Goal: Communication & Community: Answer question/provide support

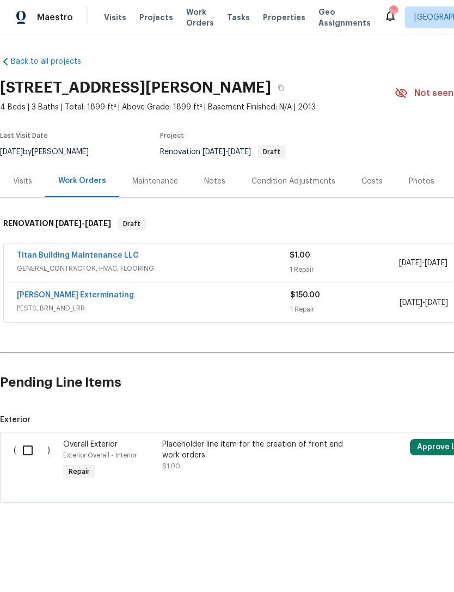
click at [214, 577] on html "Maestro Visits Projects Work Orders Tasks Properties Geo Assignments 24 Nashvil…" at bounding box center [227, 288] width 454 height 577
click at [84, 298] on link "[PERSON_NAME] Exterminating" at bounding box center [75, 295] width 117 height 8
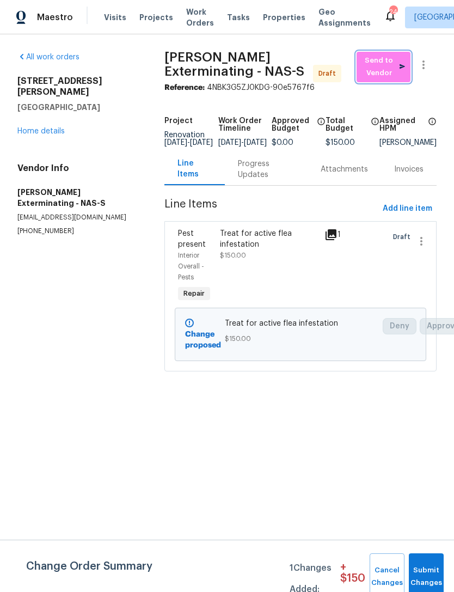
click at [376, 62] on span "Send to Vendor" at bounding box center [383, 66] width 43 height 25
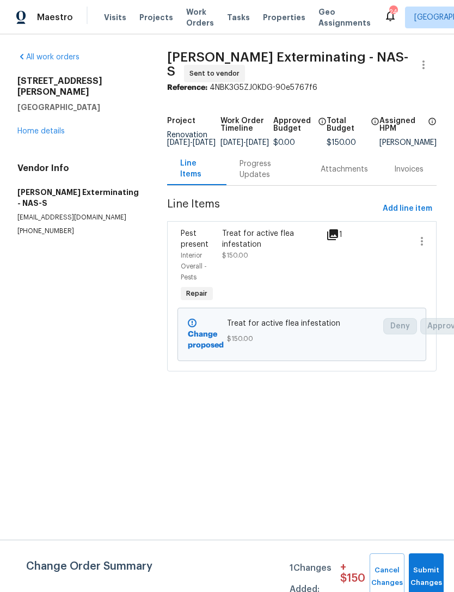
click at [261, 180] on div "Progress Updates" at bounding box center [267, 169] width 55 height 22
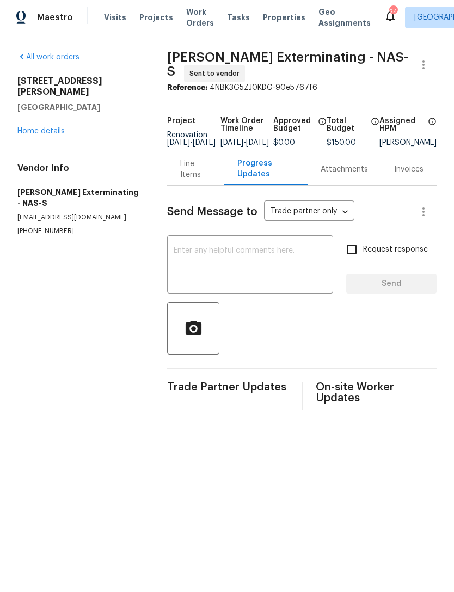
click at [254, 282] on textarea at bounding box center [250, 266] width 153 height 38
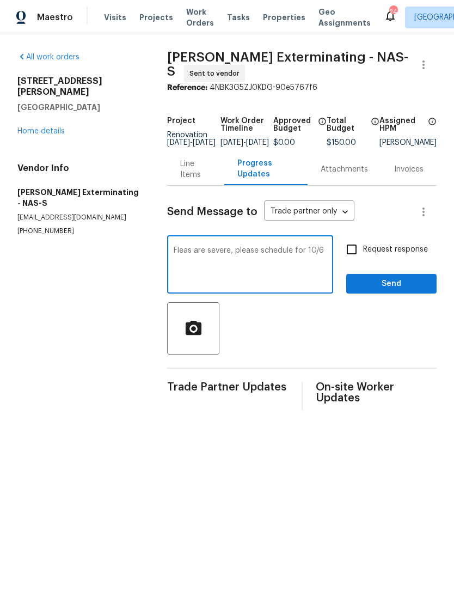
type textarea "Fleas are severe, please schedule for 10/6"
click at [402, 291] on span "Send" at bounding box center [391, 284] width 73 height 14
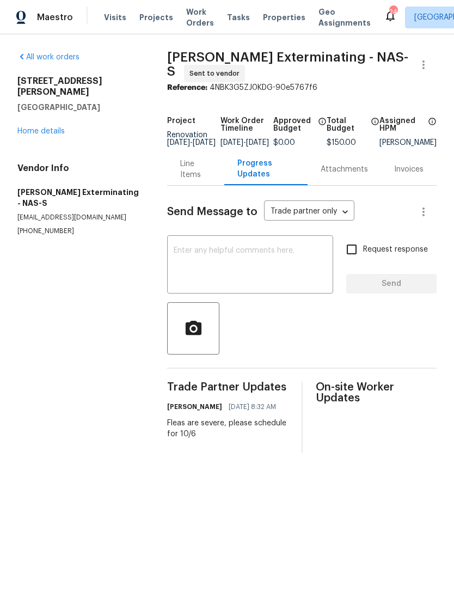
click at [281, 271] on textarea at bounding box center [250, 266] width 153 height 38
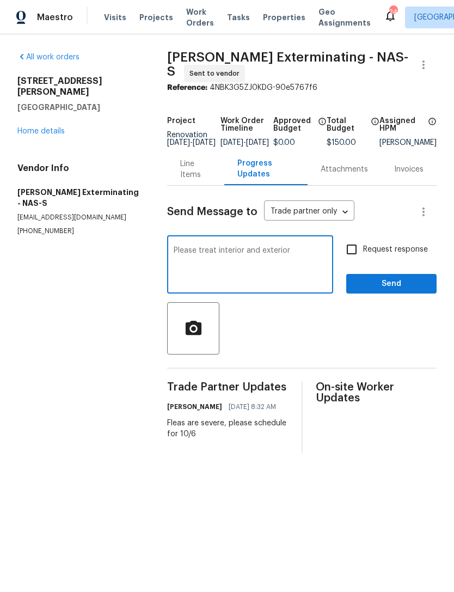
type textarea "Please treat interior and exterior"
click at [405, 289] on span "Send" at bounding box center [391, 284] width 73 height 14
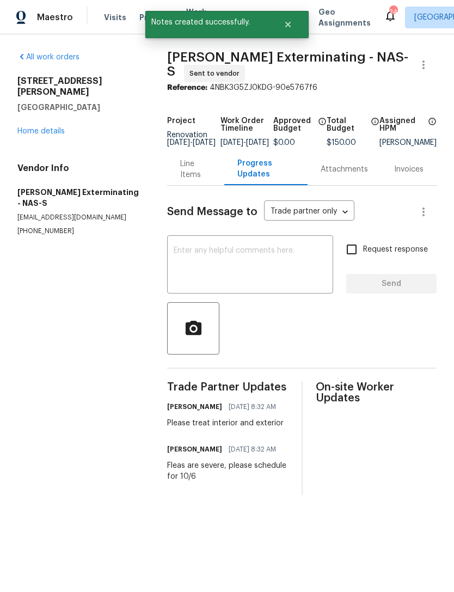
click at [46, 127] on link "Home details" at bounding box center [40, 131] width 47 height 8
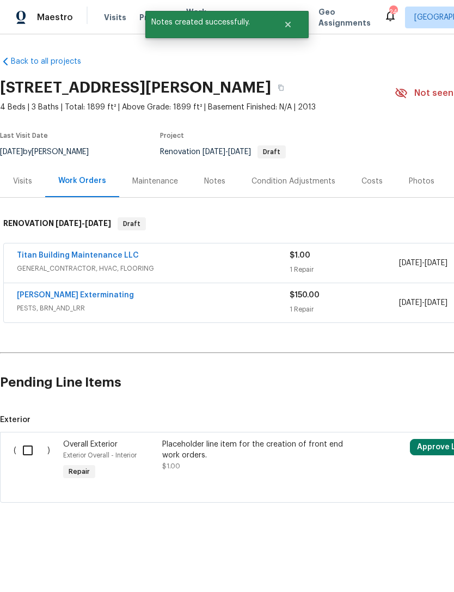
click at [213, 179] on div "Notes" at bounding box center [214, 181] width 21 height 11
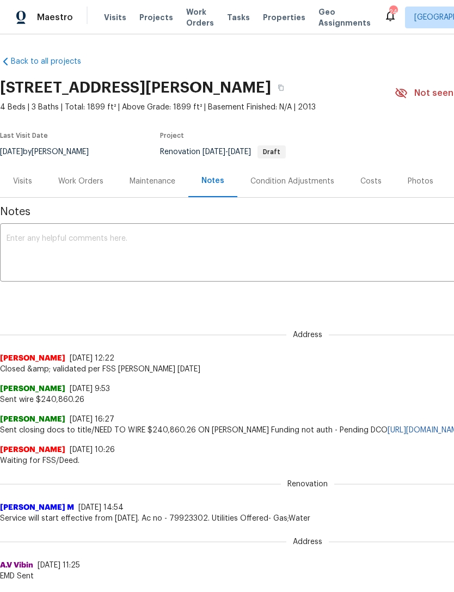
click at [116, 236] on textarea at bounding box center [308, 254] width 602 height 38
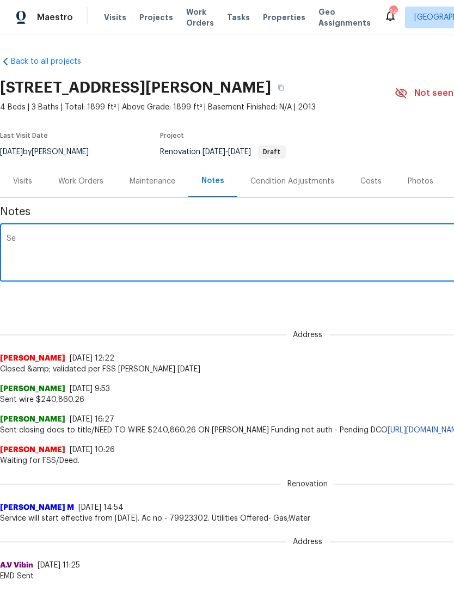
type textarea "S"
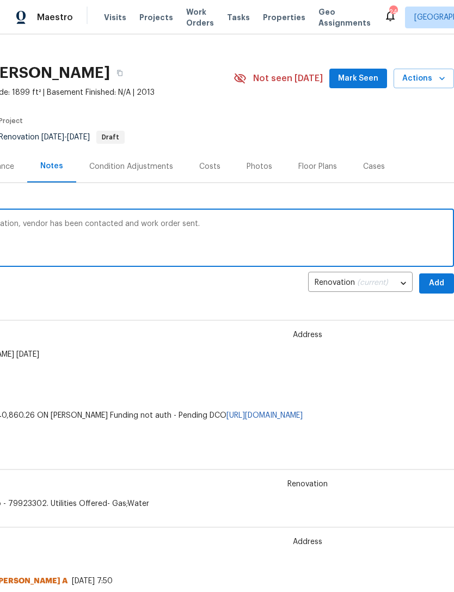
scroll to position [15, 161]
type textarea "Could not complete D1W, server flea infestation, vendor has been contacted and …"
click at [436, 280] on span "Add" at bounding box center [436, 283] width 17 height 14
